Goal: Task Accomplishment & Management: Use online tool/utility

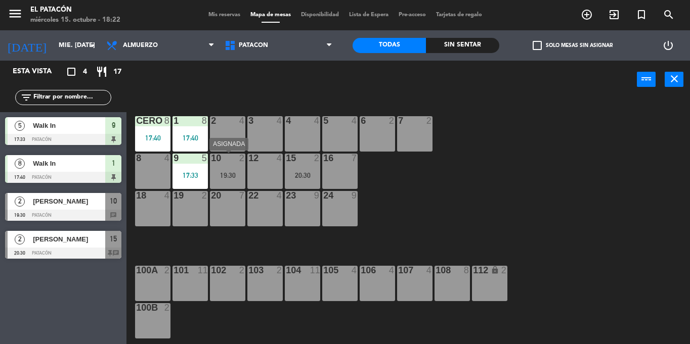
click at [221, 169] on div "10 2 19:30" at bounding box center [227, 171] width 35 height 35
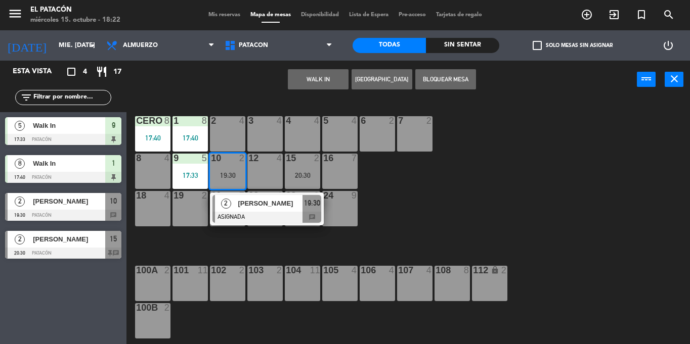
click at [221, 169] on div "10 2 19:30" at bounding box center [227, 171] width 35 height 35
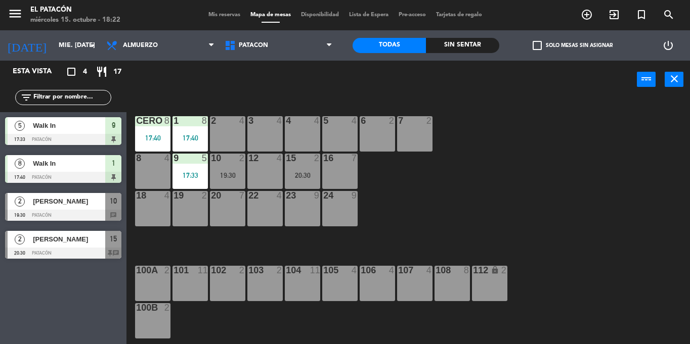
click at [77, 209] on div "[PERSON_NAME]" at bounding box center [68, 201] width 73 height 17
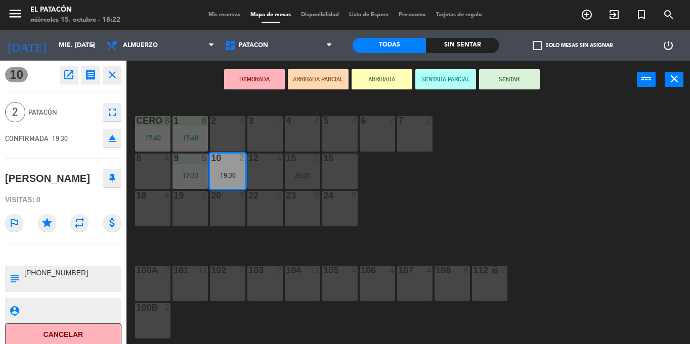
click at [69, 72] on icon "open_in_new" at bounding box center [69, 75] width 12 height 12
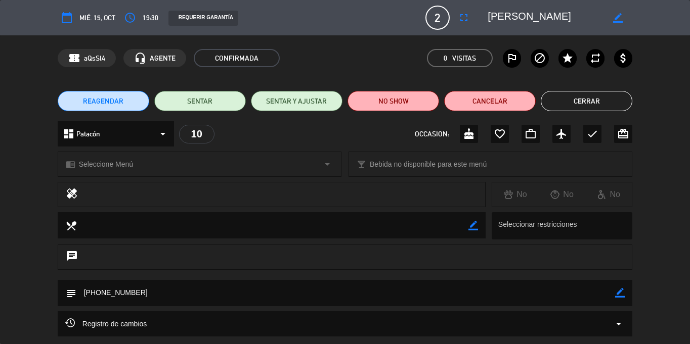
click at [570, 104] on button "Cerrar" at bounding box center [587, 101] width 92 height 20
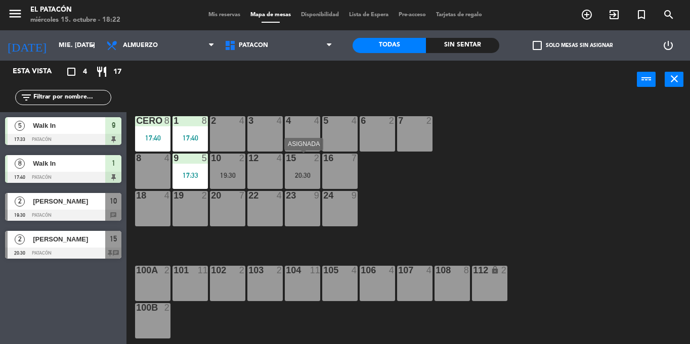
click at [301, 170] on div "15 2 20:30" at bounding box center [302, 171] width 35 height 35
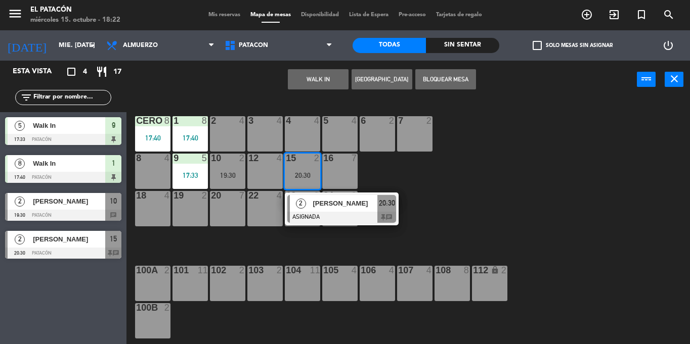
click at [96, 237] on span "[PERSON_NAME]" at bounding box center [69, 239] width 72 height 11
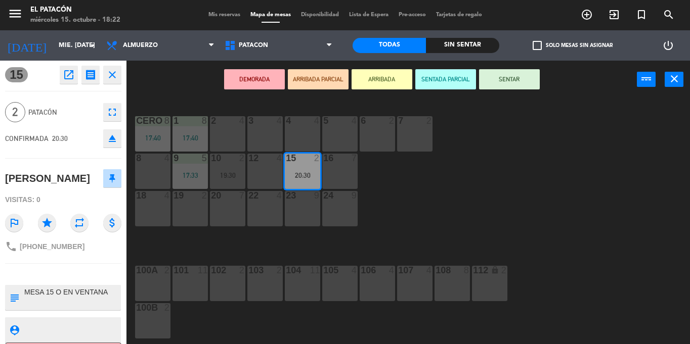
click at [186, 242] on div "1 8 17:40 2 4 3 4 4 4 5 4 6 2 7 2 CERO 8 17:40 8 4 9 5 17:33 10 2 19:30 12 4 15…" at bounding box center [412, 222] width 556 height 246
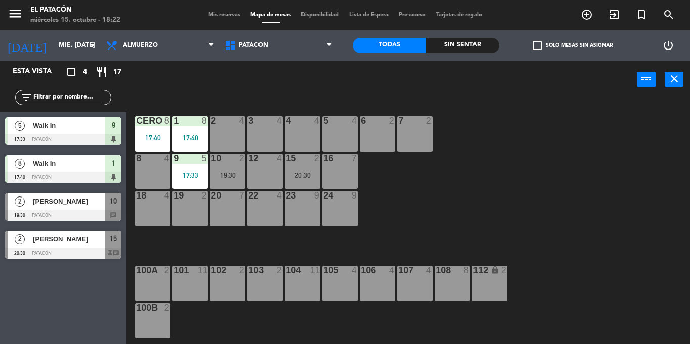
click at [223, 174] on div "19:30" at bounding box center [227, 175] width 35 height 7
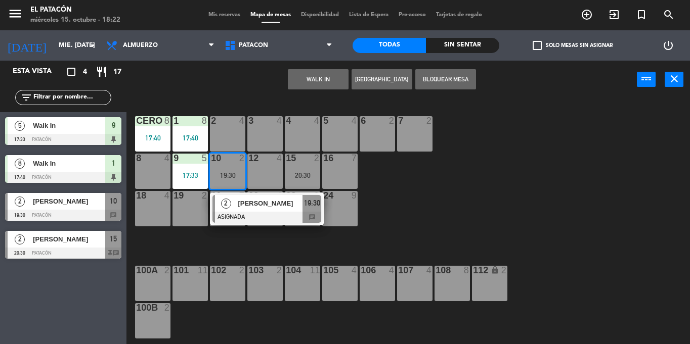
click at [232, 169] on div "10 2 19:30" at bounding box center [227, 171] width 35 height 35
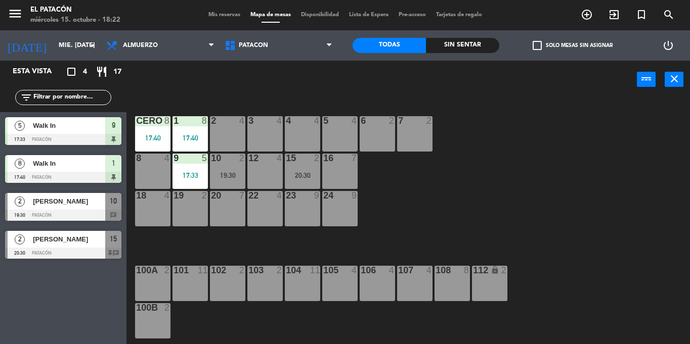
click at [186, 165] on div "9 5 17:33" at bounding box center [190, 171] width 35 height 35
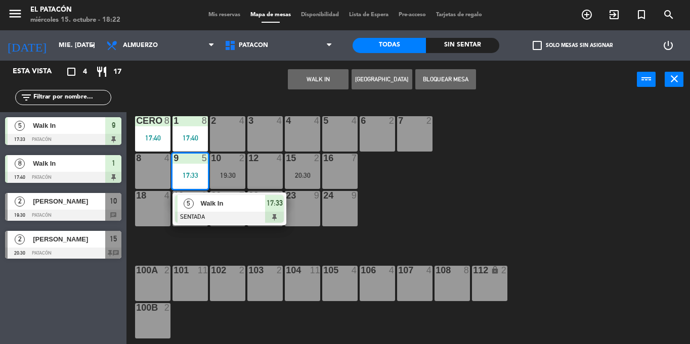
click at [200, 219] on div at bounding box center [229, 217] width 109 height 11
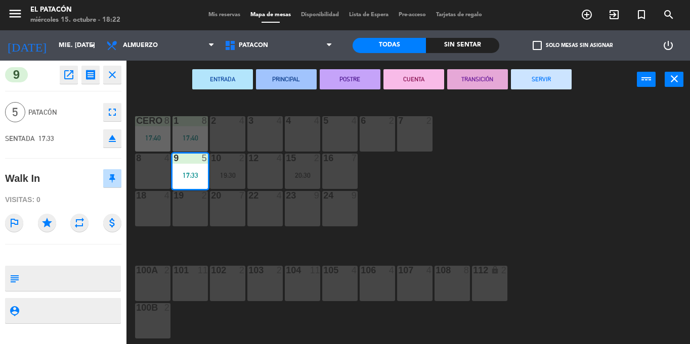
click at [541, 87] on button "SERVIR" at bounding box center [541, 79] width 61 height 20
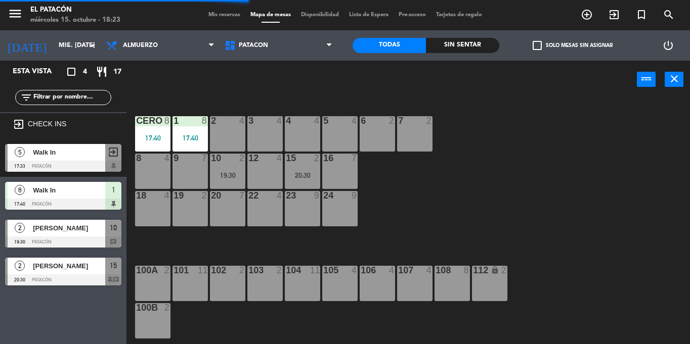
click at [336, 125] on div at bounding box center [339, 120] width 17 height 9
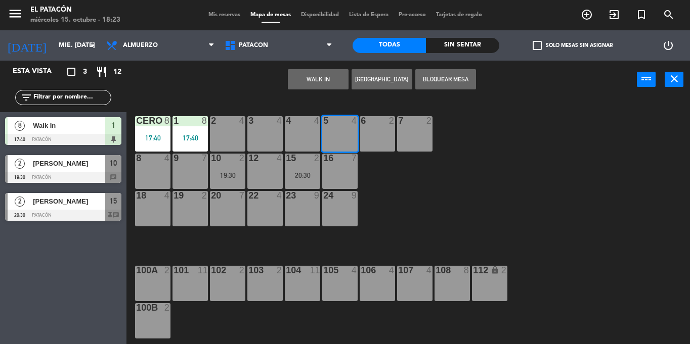
click at [317, 80] on button "WALK IN" at bounding box center [318, 79] width 61 height 20
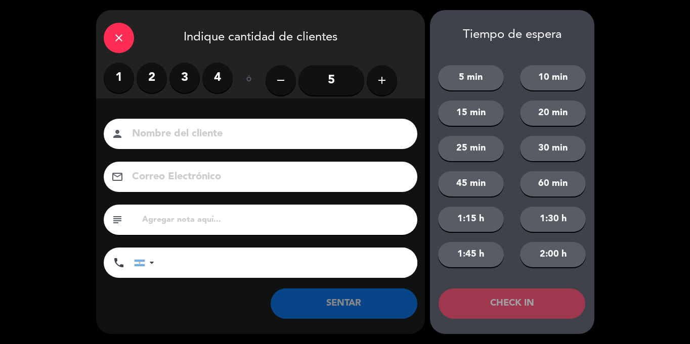
click at [145, 78] on label "2" at bounding box center [152, 78] width 30 height 30
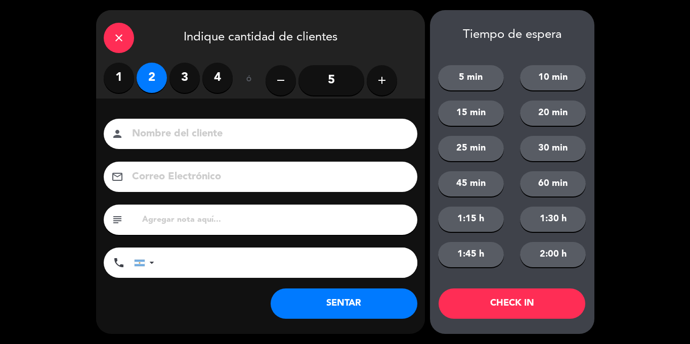
click at [314, 311] on button "SENTAR" at bounding box center [344, 304] width 147 height 30
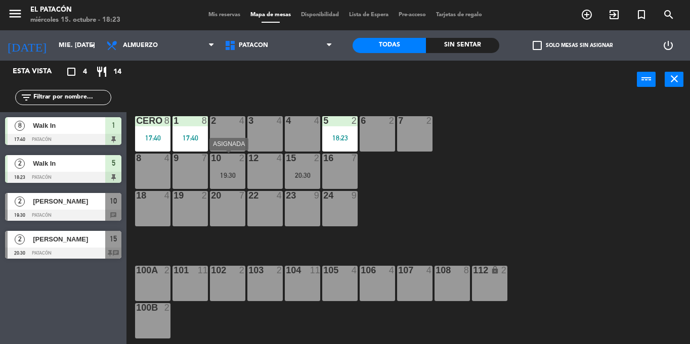
click at [232, 166] on div "10 2 19:30" at bounding box center [227, 171] width 35 height 35
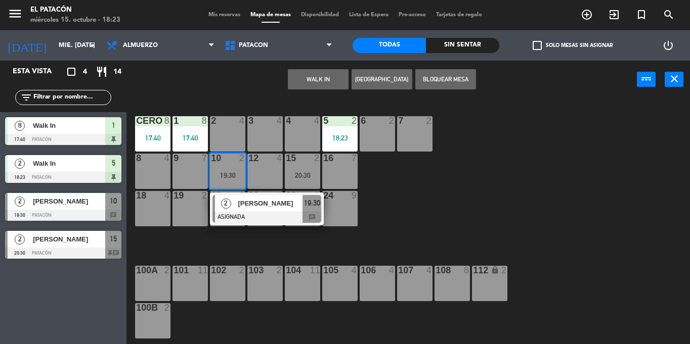
click at [272, 126] on div "3 4" at bounding box center [264, 121] width 35 height 10
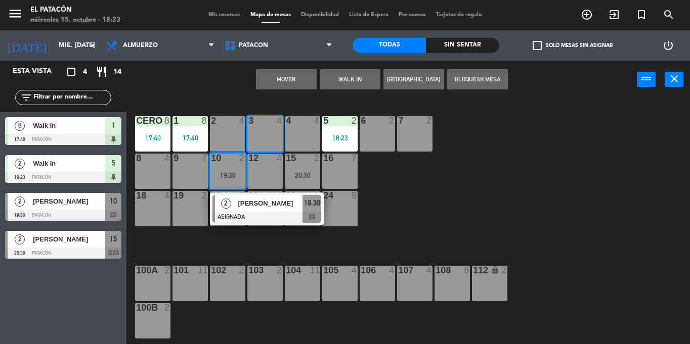
click at [275, 79] on button "Mover" at bounding box center [286, 79] width 61 height 20
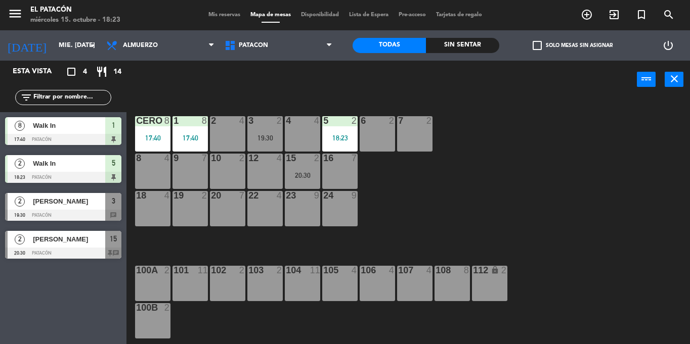
click at [223, 167] on div "10 2" at bounding box center [227, 171] width 35 height 35
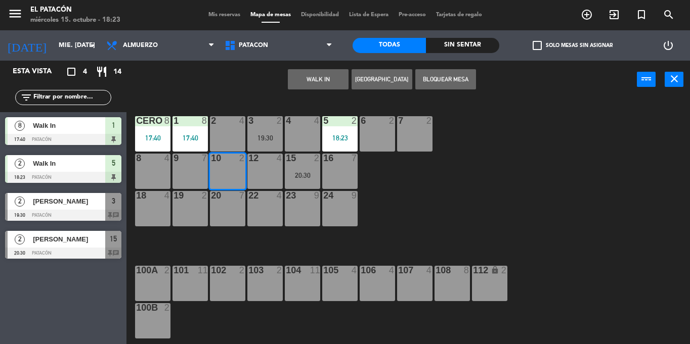
click at [304, 83] on button "WALK IN" at bounding box center [318, 79] width 61 height 20
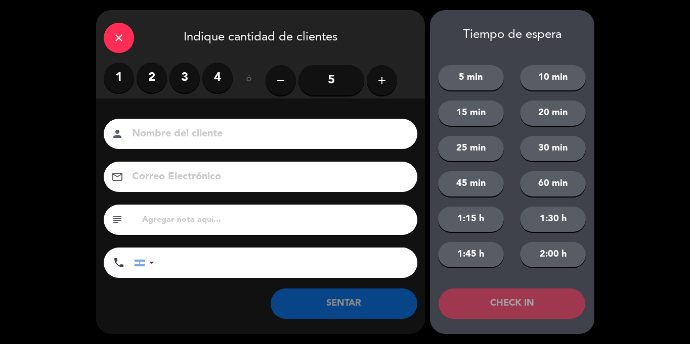
click at [157, 75] on label "2" at bounding box center [152, 78] width 30 height 30
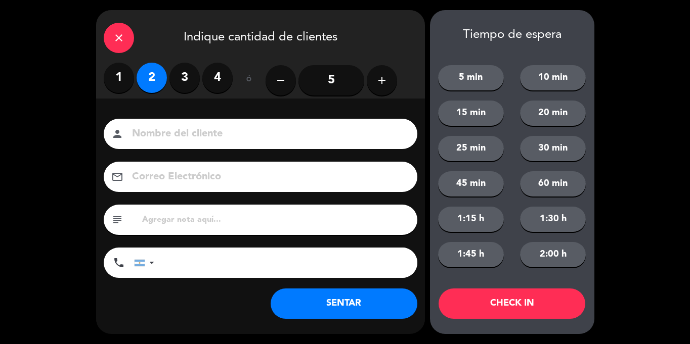
click at [291, 294] on button "SENTAR" at bounding box center [344, 304] width 147 height 30
